Goal: Information Seeking & Learning: Learn about a topic

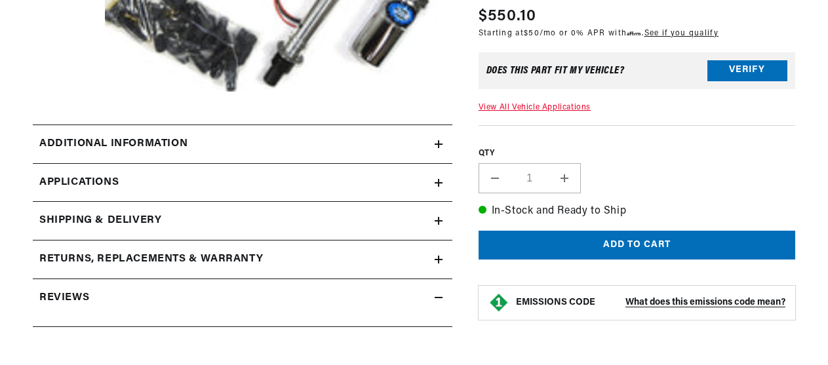
scroll to position [0, 514]
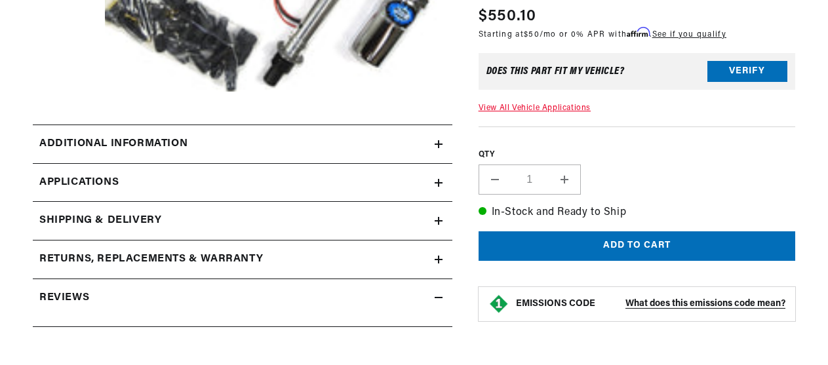
click at [440, 144] on icon at bounding box center [439, 144] width 8 height 8
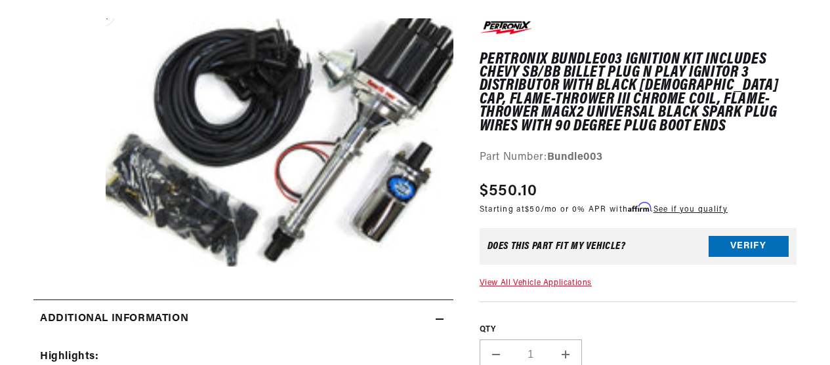
scroll to position [0, 0]
click at [70, 292] on button "Open media 1 in modal" at bounding box center [70, 292] width 0 height 0
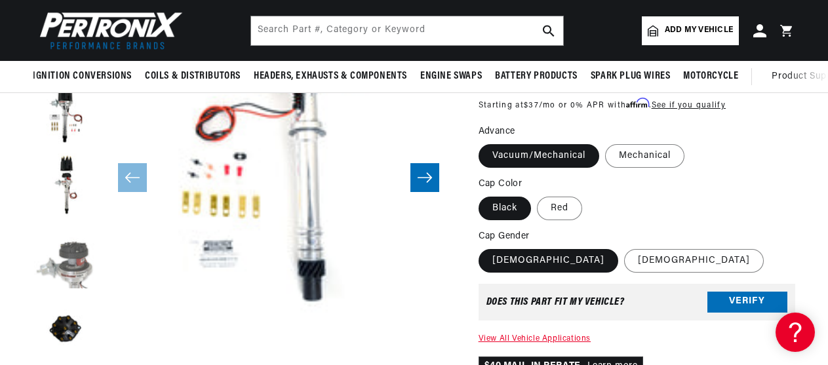
scroll to position [256, 0]
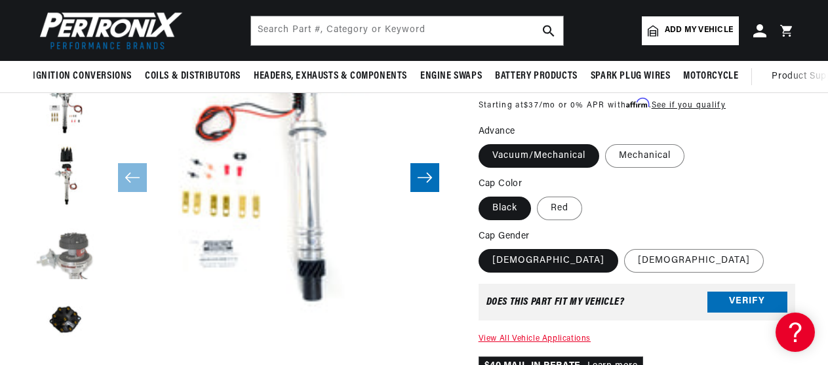
click at [78, 253] on button "Load image 8 in gallery view" at bounding box center [66, 249] width 66 height 66
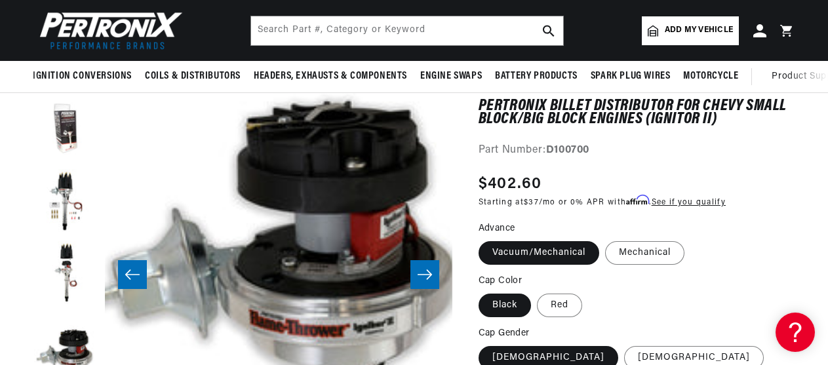
scroll to position [0, 2431]
